Goal: Check status: Check status

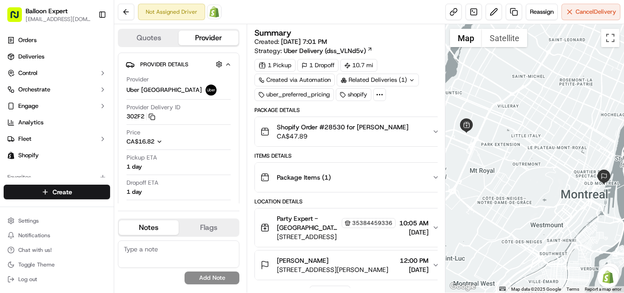
click at [211, 11] on img at bounding box center [214, 11] width 11 height 11
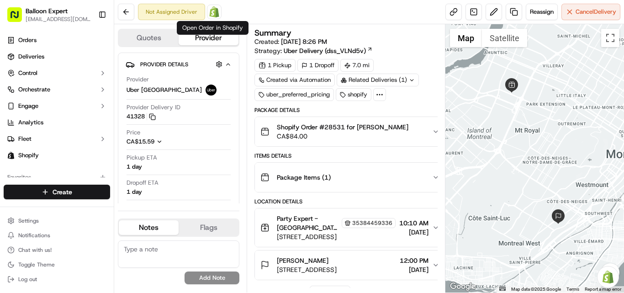
click at [215, 11] on img at bounding box center [214, 11] width 11 height 11
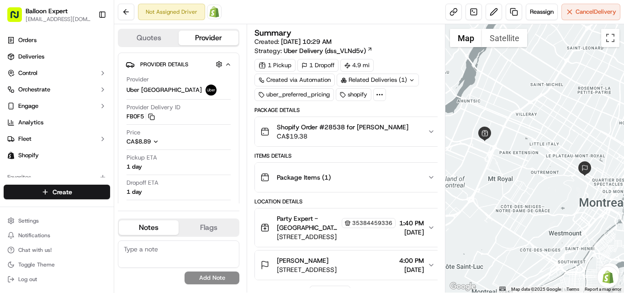
click at [213, 12] on img at bounding box center [214, 11] width 11 height 11
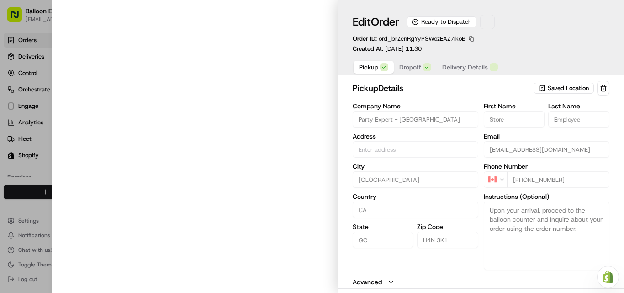
type input "[STREET_ADDRESS]"
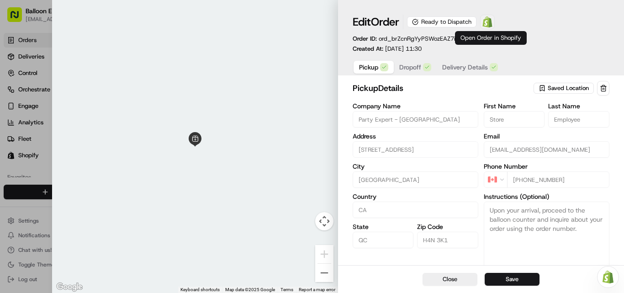
click at [491, 21] on img at bounding box center [487, 21] width 11 height 11
click at [491, 19] on img at bounding box center [487, 21] width 11 height 11
